Goal: Find specific page/section: Find specific page/section

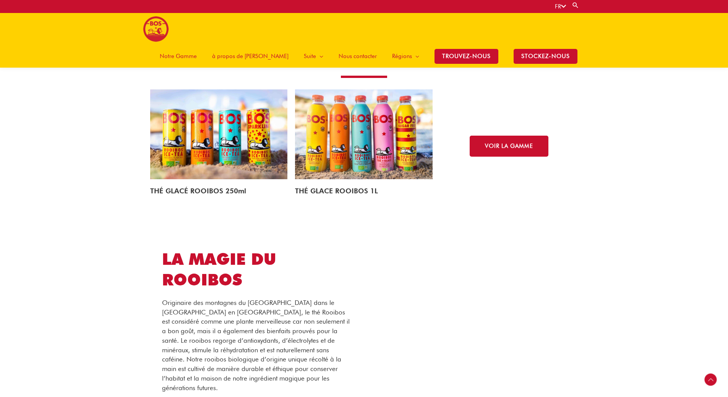
scroll to position [1222, 0]
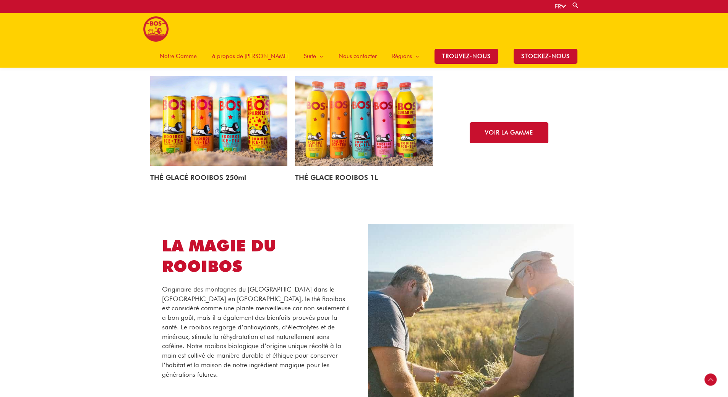
click at [343, 133] on img at bounding box center [364, 121] width 138 height 90
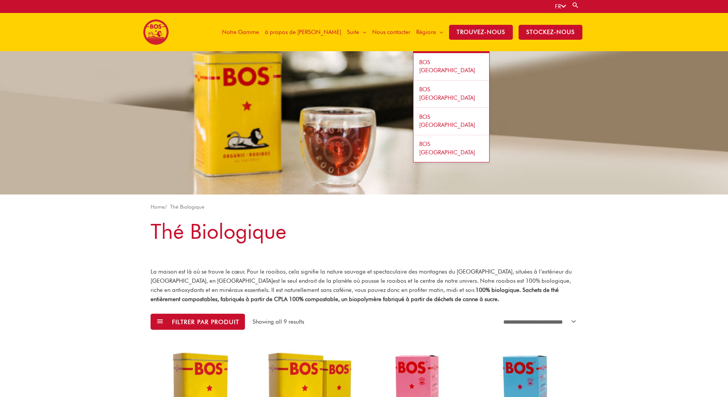
click at [436, 34] on span "Régions" at bounding box center [426, 32] width 20 height 23
click at [444, 63] on span "BOS [GEOGRAPHIC_DATA]" at bounding box center [447, 66] width 56 height 15
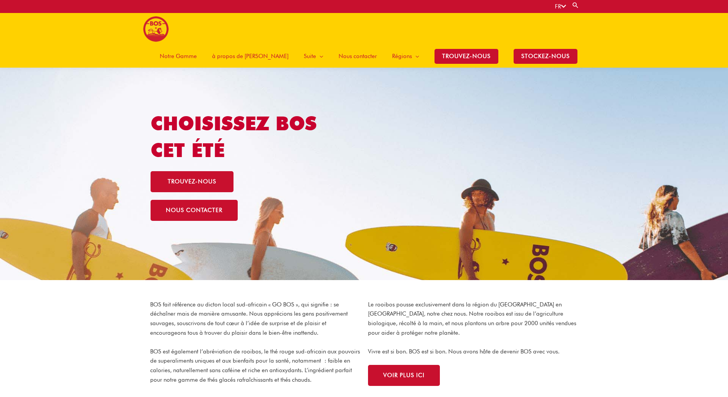
scroll to position [38, 0]
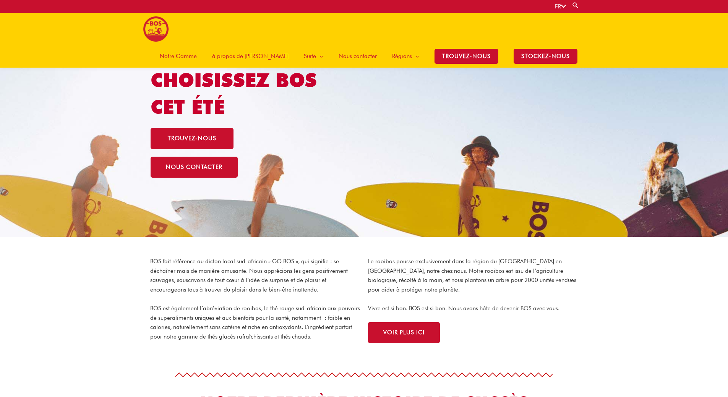
drag, startPoint x: 0, startPoint y: 0, endPoint x: 143, endPoint y: 137, distance: 198.1
click at [142, 137] on div at bounding box center [364, 122] width 728 height 229
click at [186, 135] on link "trouvez-nous" at bounding box center [192, 138] width 83 height 21
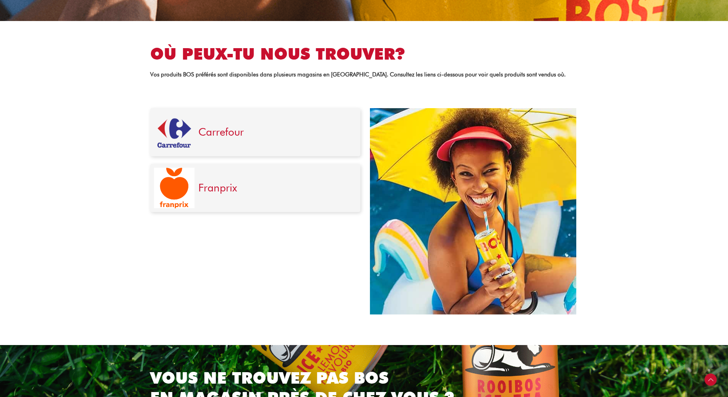
scroll to position [229, 0]
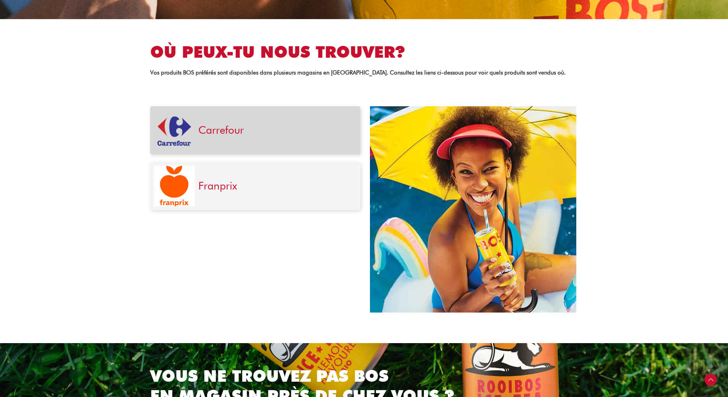
click at [225, 129] on link "Carrefour" at bounding box center [220, 129] width 45 height 13
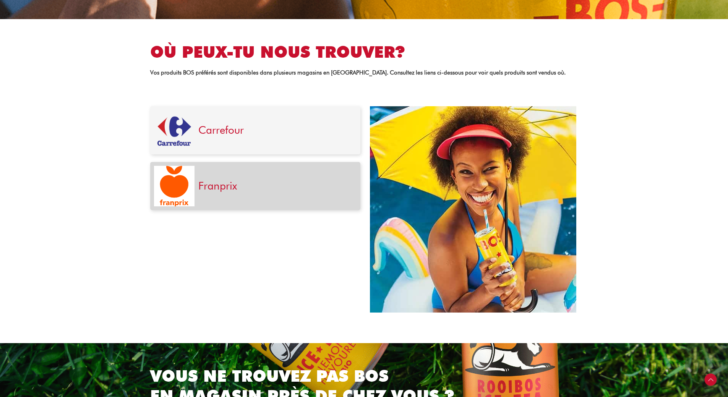
click at [217, 192] on h3 "Franprix" at bounding box center [275, 186] width 154 height 13
click at [193, 187] on img at bounding box center [174, 186] width 41 height 41
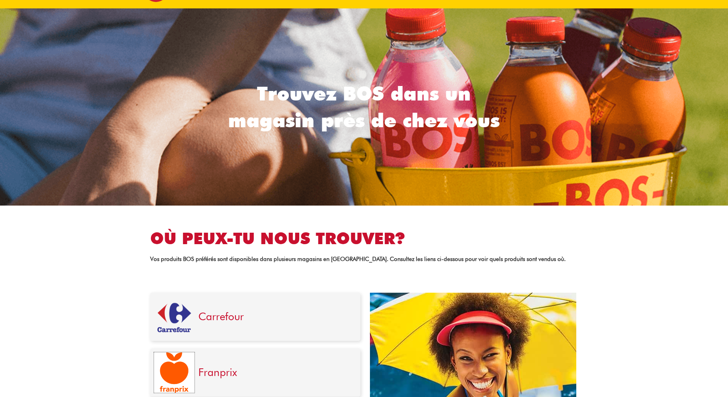
scroll to position [0, 0]
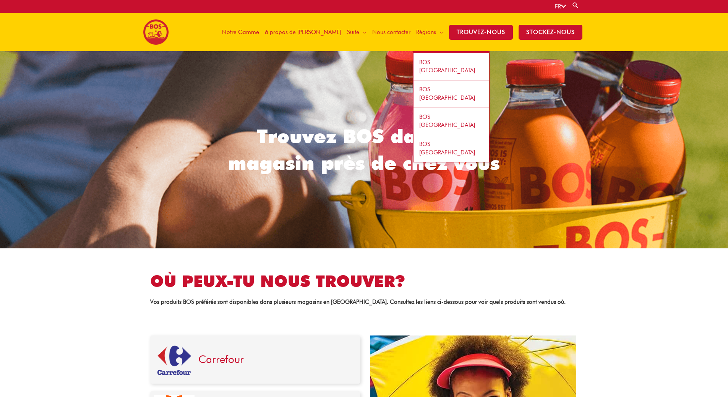
click at [447, 114] on span "BOS [GEOGRAPHIC_DATA]" at bounding box center [447, 121] width 56 height 15
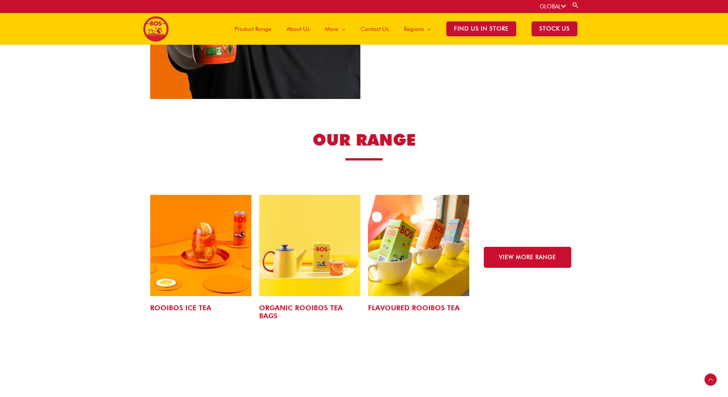
scroll to position [1178, 0]
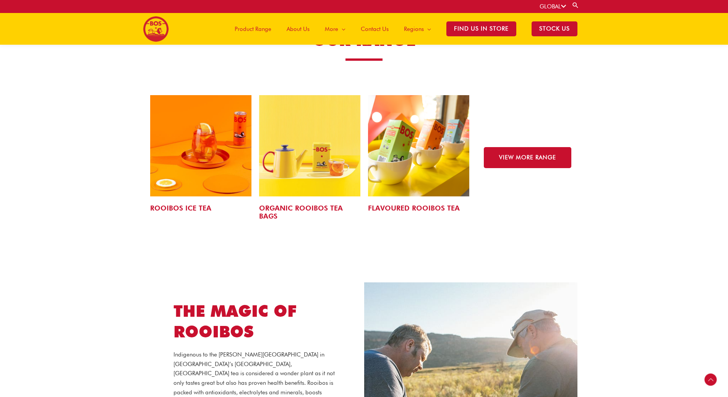
click at [216, 135] on img at bounding box center [200, 145] width 101 height 101
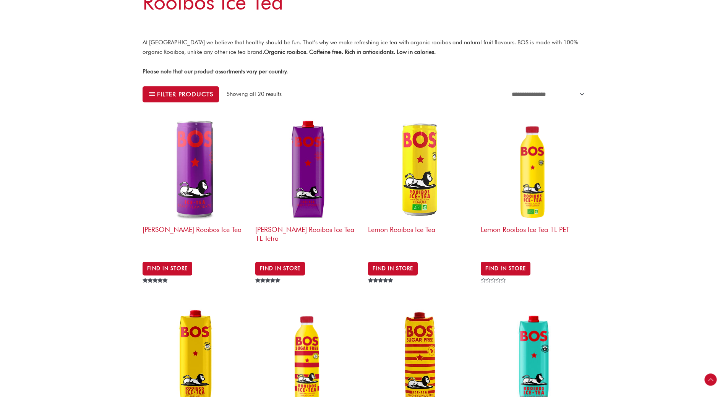
scroll to position [229, 0]
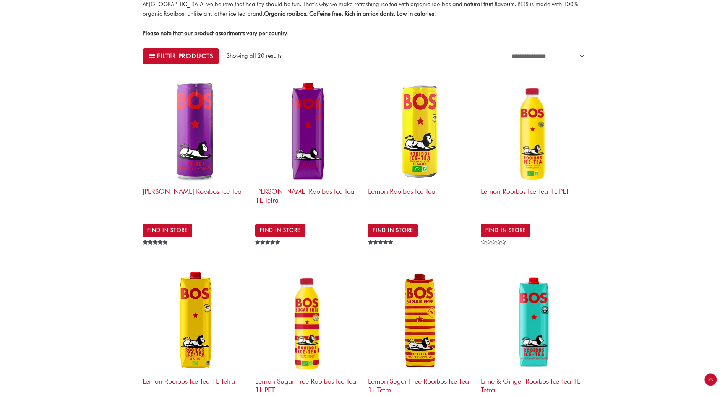
click at [423, 154] on img at bounding box center [420, 130] width 105 height 105
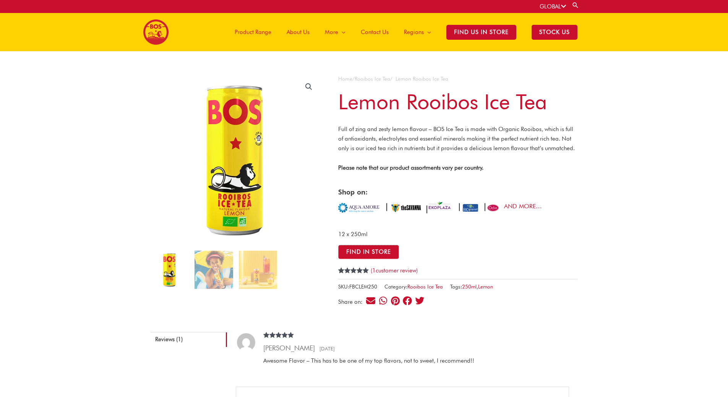
click at [354, 253] on button "Find in Store" at bounding box center [368, 252] width 61 height 14
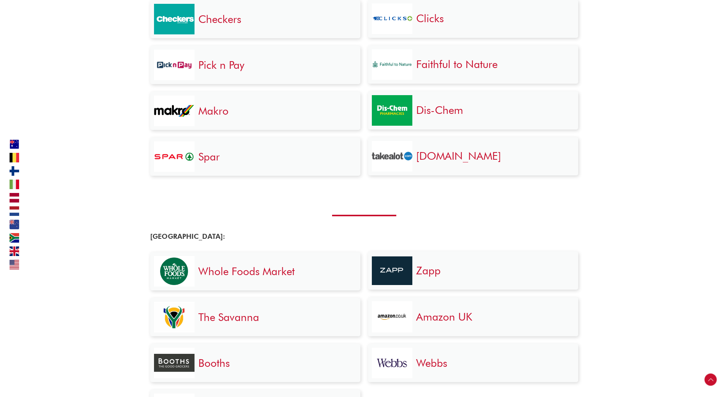
scroll to position [1682, 0]
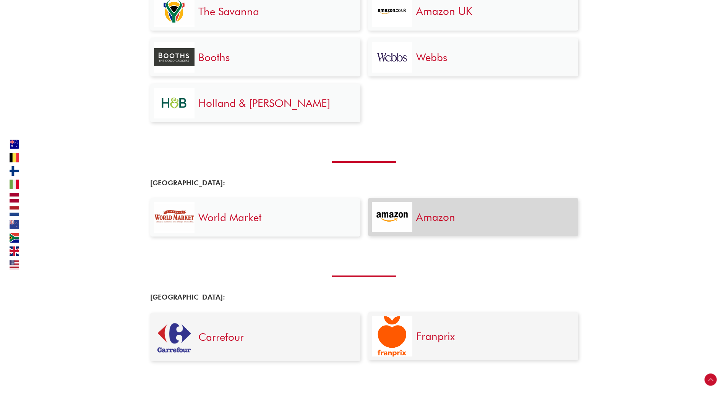
click at [408, 213] on img at bounding box center [392, 216] width 41 height 27
